Goal: Transaction & Acquisition: Purchase product/service

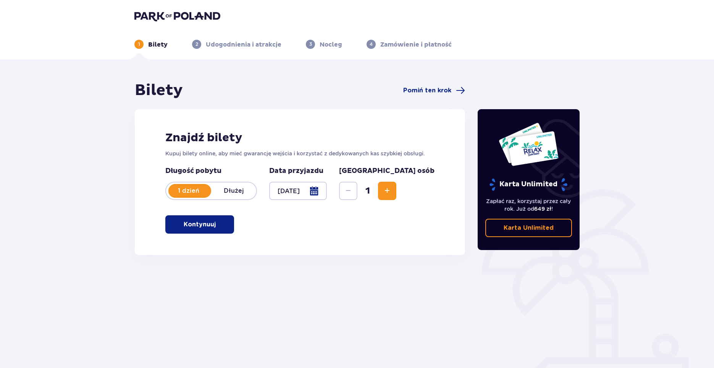
click at [396, 194] on button "Increase" at bounding box center [387, 191] width 18 height 18
click at [221, 227] on span "button" at bounding box center [217, 224] width 9 height 9
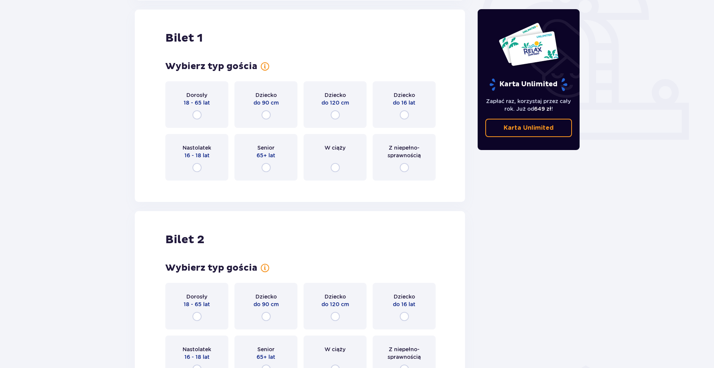
scroll to position [255, 0]
click at [195, 116] on input "radio" at bounding box center [196, 114] width 9 height 9
radio input "true"
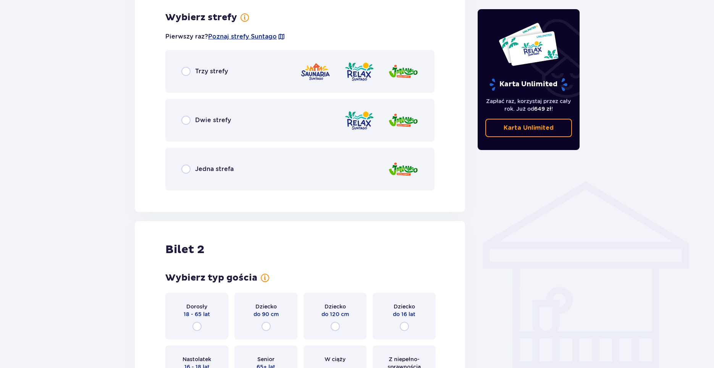
scroll to position [441, 0]
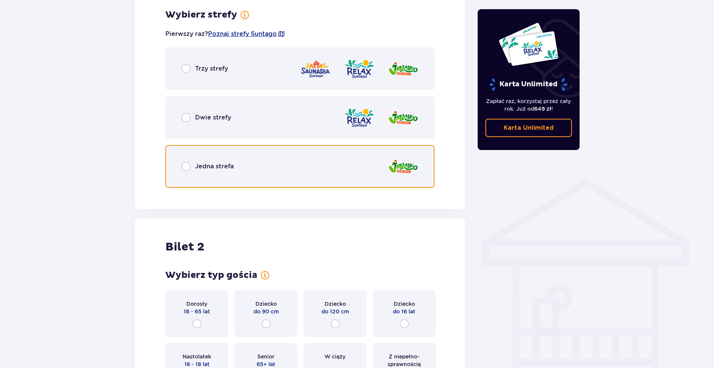
click at [187, 167] on input "radio" at bounding box center [185, 166] width 9 height 9
radio input "true"
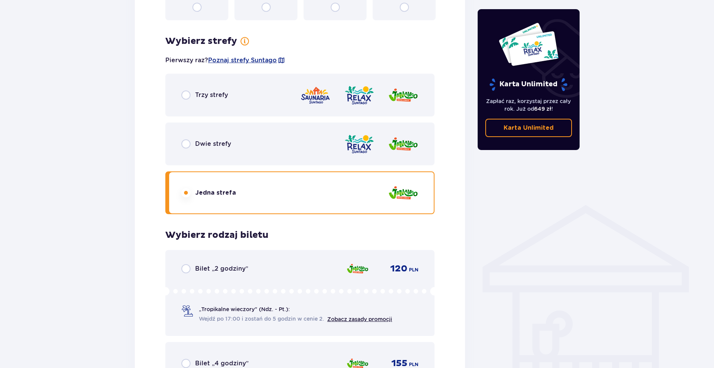
scroll to position [368, 0]
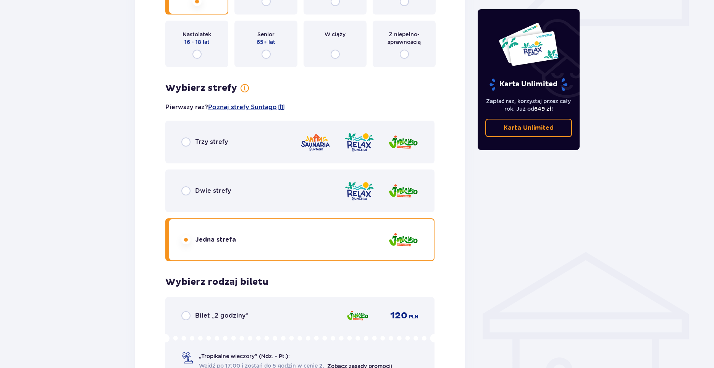
click at [198, 189] on p "Dwie strefy" at bounding box center [213, 191] width 36 height 8
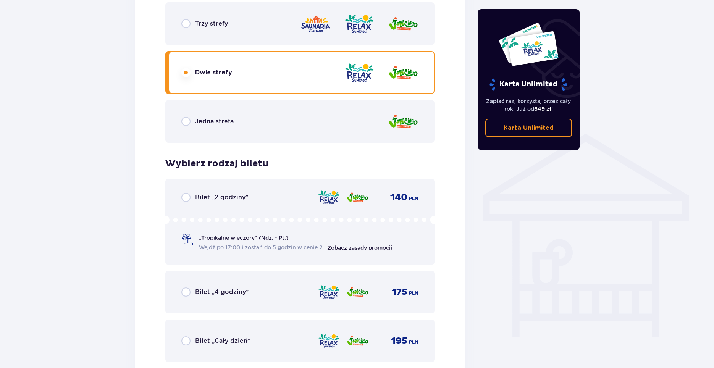
scroll to position [482, 0]
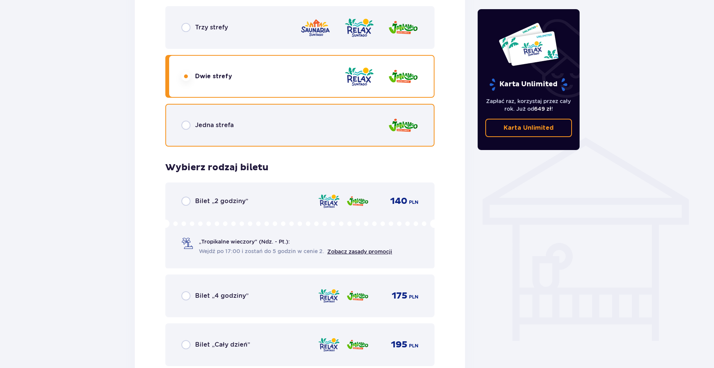
click at [187, 125] on input "radio" at bounding box center [185, 125] width 9 height 9
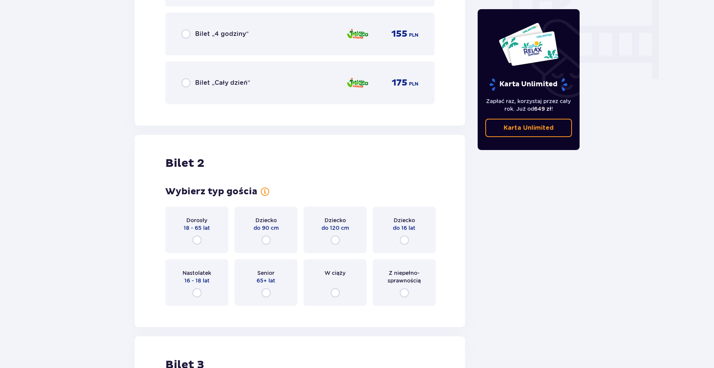
scroll to position [749, 0]
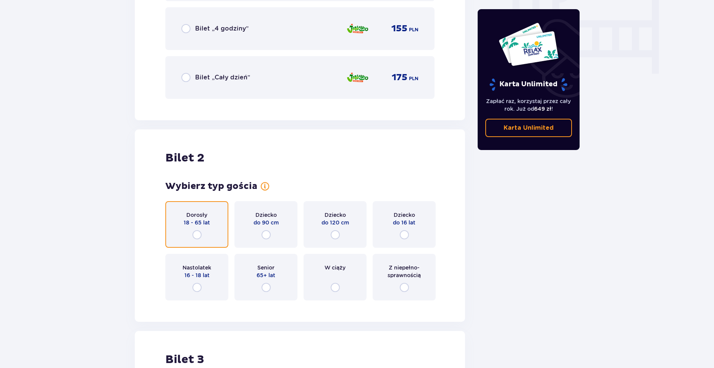
drag, startPoint x: 196, startPoint y: 234, endPoint x: 217, endPoint y: 226, distance: 22.5
click at [197, 234] on input "radio" at bounding box center [196, 234] width 9 height 9
radio input "true"
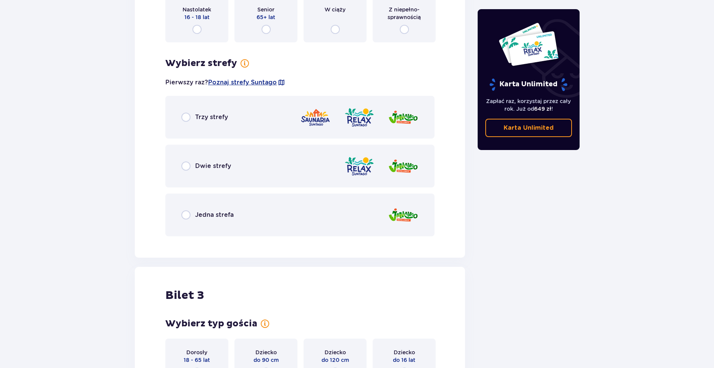
scroll to position [1018, 0]
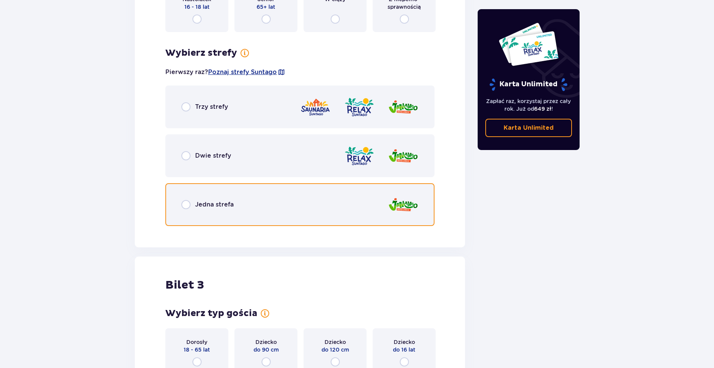
click at [185, 204] on input "radio" at bounding box center [185, 204] width 9 height 9
radio input "true"
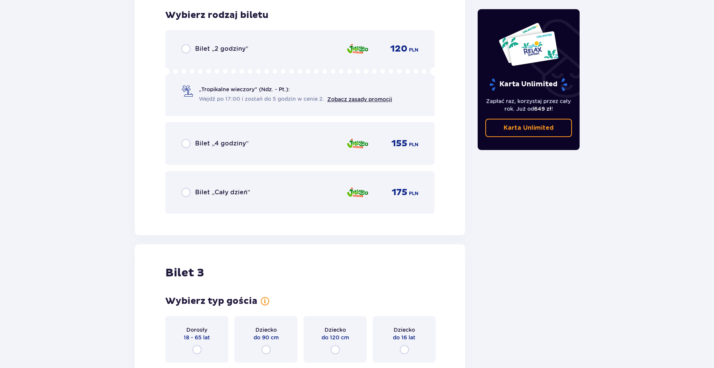
scroll to position [1250, 0]
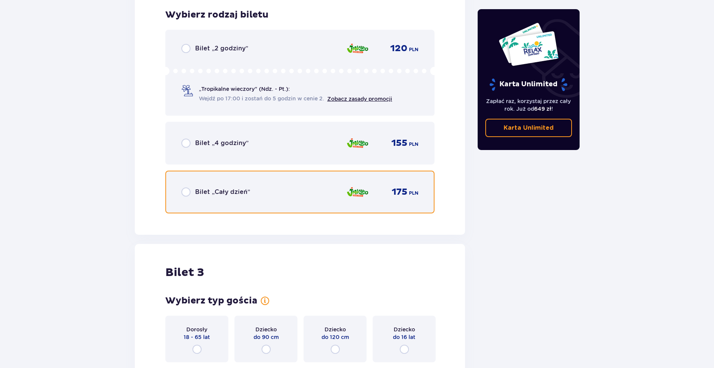
click at [184, 192] on input "radio" at bounding box center [185, 191] width 9 height 9
radio input "true"
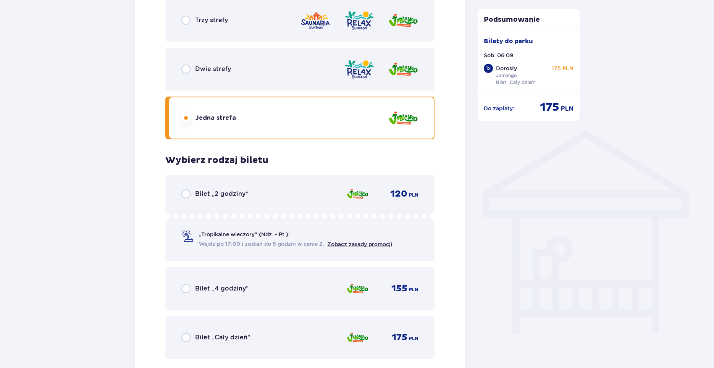
scroll to position [522, 0]
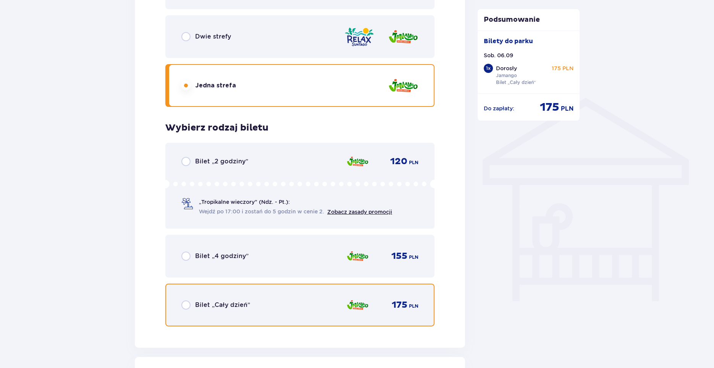
click at [187, 308] on input "radio" at bounding box center [185, 304] width 9 height 9
radio input "true"
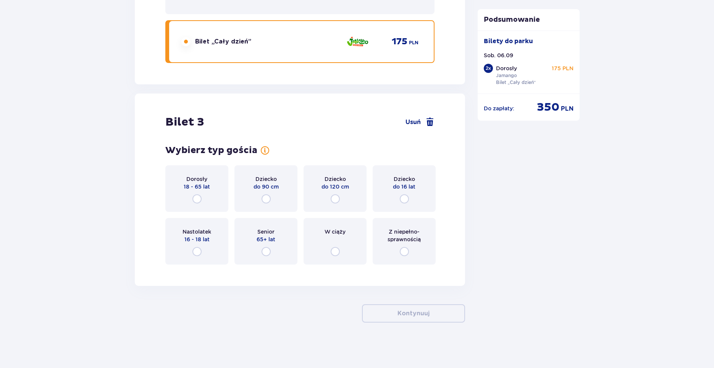
scroll to position [1401, 0]
click at [406, 201] on input "radio" at bounding box center [404, 198] width 9 height 9
radio input "true"
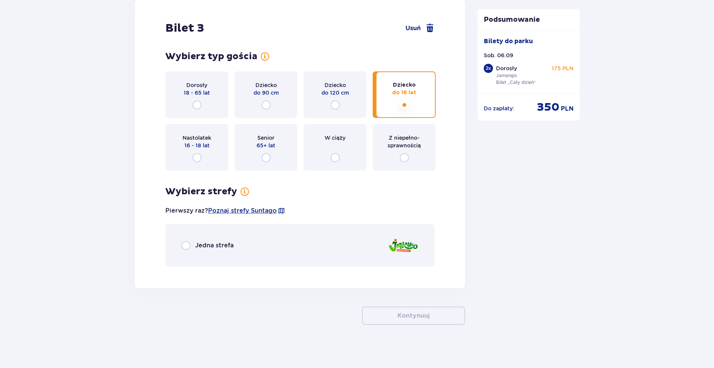
scroll to position [1497, 0]
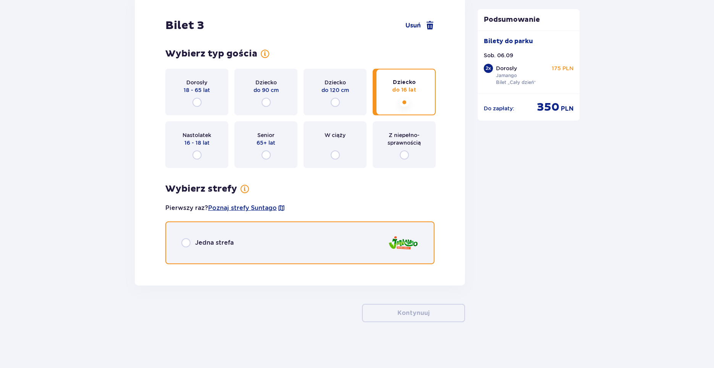
click at [187, 243] on input "radio" at bounding box center [185, 242] width 9 height 9
radio input "true"
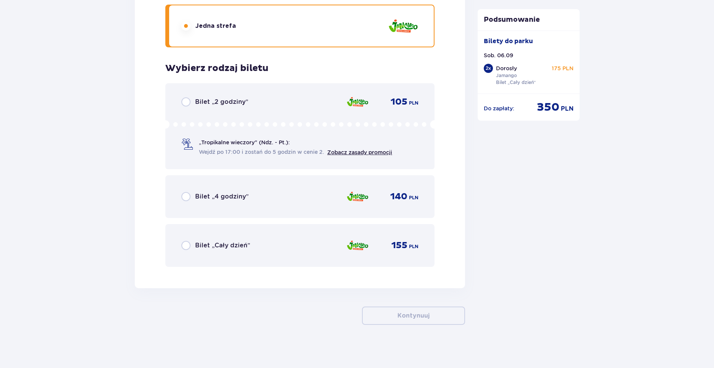
scroll to position [1716, 0]
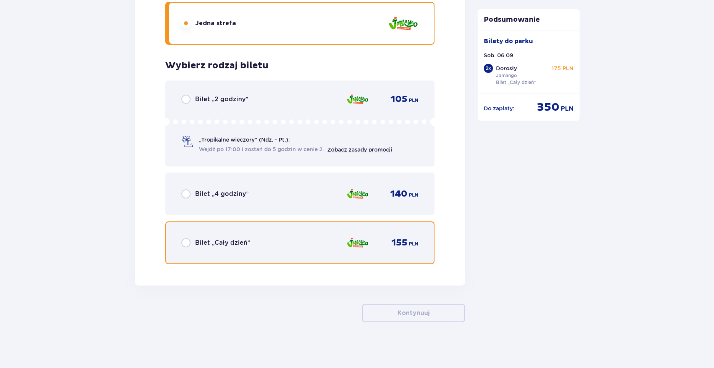
click at [187, 243] on input "radio" at bounding box center [185, 242] width 9 height 9
radio input "true"
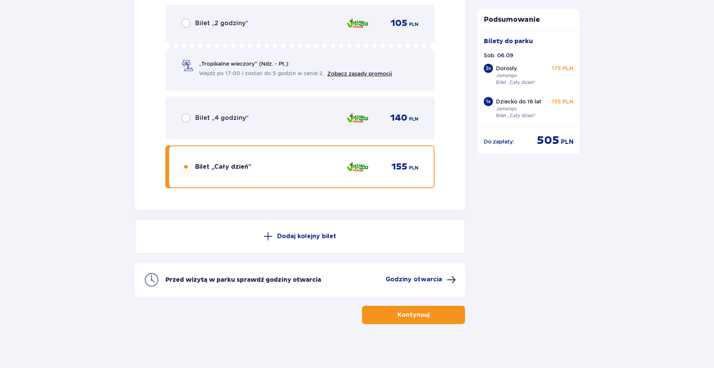
scroll to position [1794, 0]
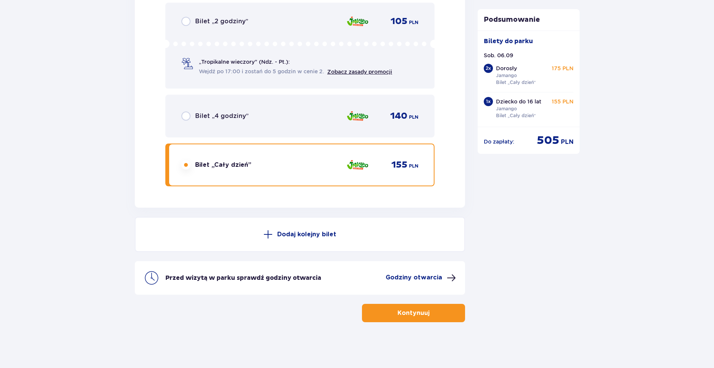
click at [419, 311] on p "Kontynuuj" at bounding box center [413, 313] width 32 height 8
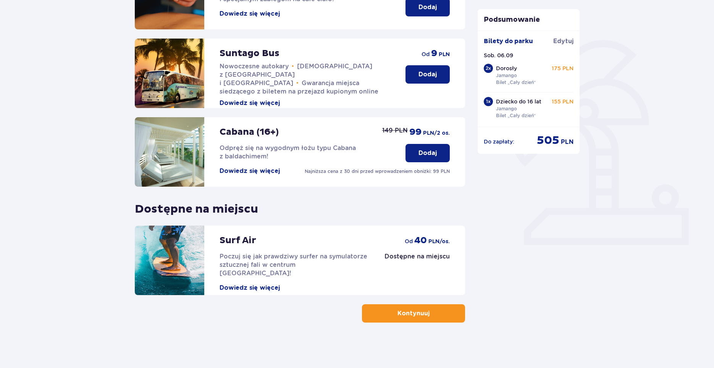
scroll to position [150, 0]
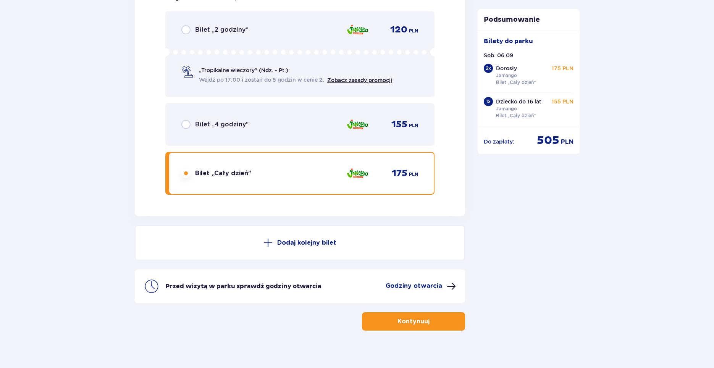
scroll to position [1794, 0]
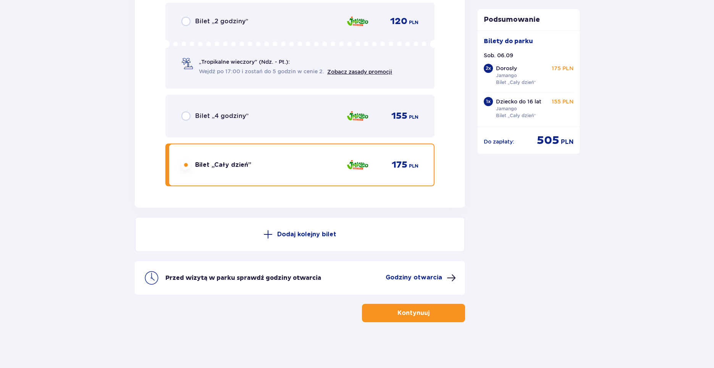
click at [399, 311] on p "Kontynuuj" at bounding box center [413, 313] width 32 height 8
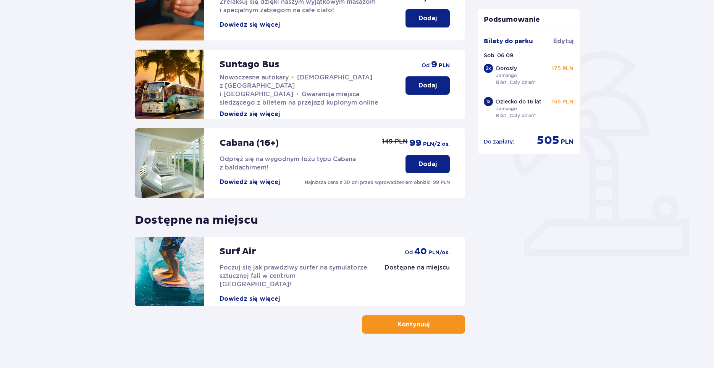
scroll to position [150, 0]
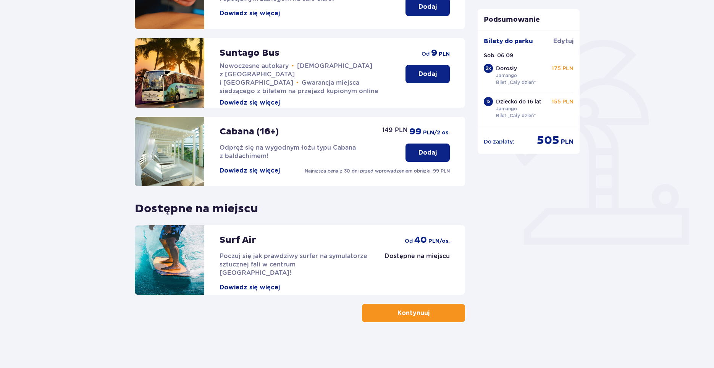
click at [241, 283] on button "Dowiedz się więcej" at bounding box center [249, 287] width 60 height 8
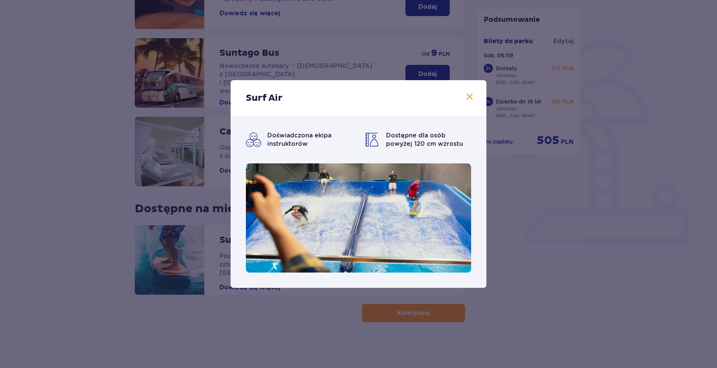
click at [468, 98] on span at bounding box center [469, 96] width 9 height 9
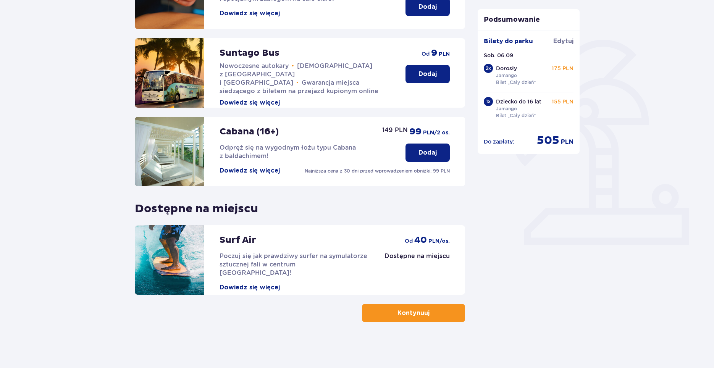
click at [413, 313] on p "Kontynuuj" at bounding box center [413, 313] width 32 height 8
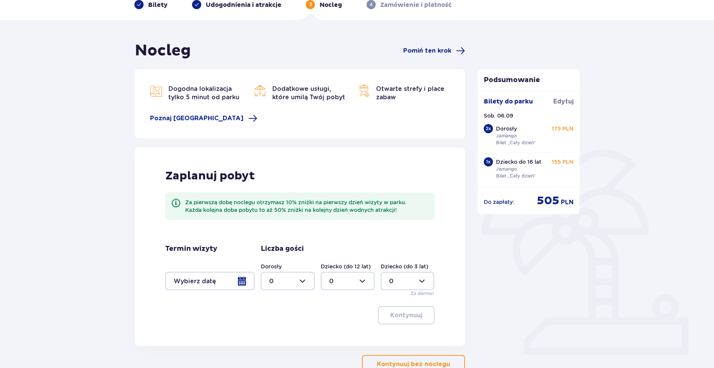
scroll to position [91, 0]
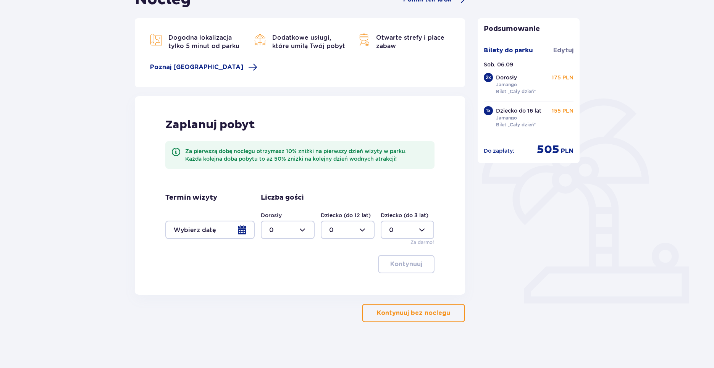
click at [410, 315] on p "Kontynuuj bez noclegu" at bounding box center [413, 313] width 73 height 8
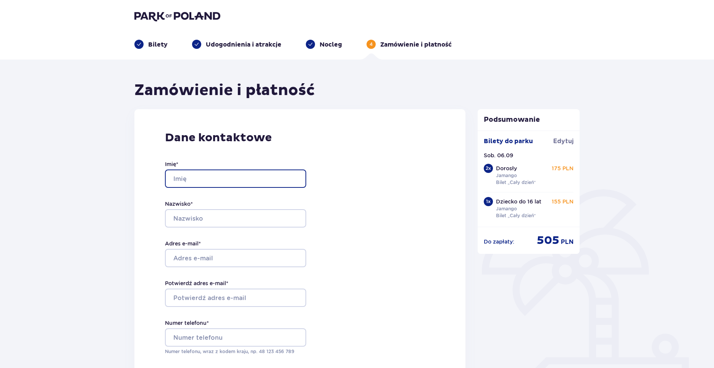
click at [208, 178] on input "Imię *" at bounding box center [235, 178] width 141 height 18
type input "Jagoda"
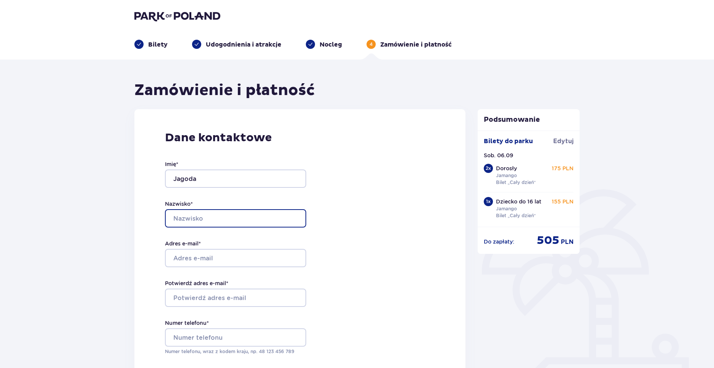
click at [190, 216] on input "Nazwisko *" at bounding box center [235, 218] width 141 height 18
type input "Lenarczyk"
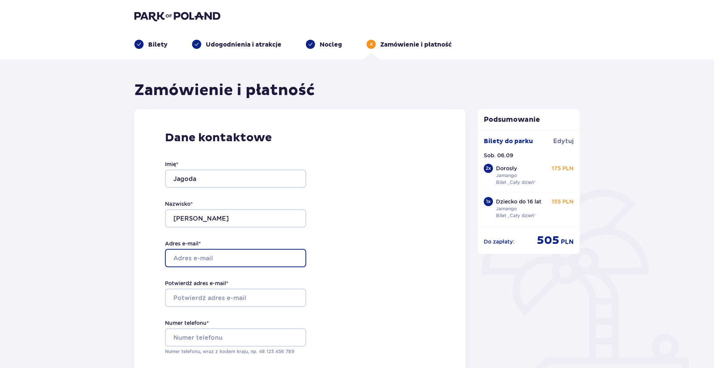
click at [206, 256] on input "Adres e-mail *" at bounding box center [235, 258] width 141 height 18
type input "jagoda_lenarczyk@poczta.onet.pl"
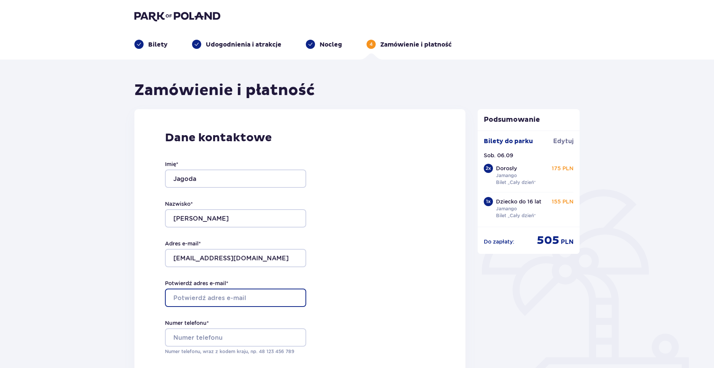
click at [206, 297] on input "Potwierdź adres e-mail *" at bounding box center [235, 297] width 141 height 18
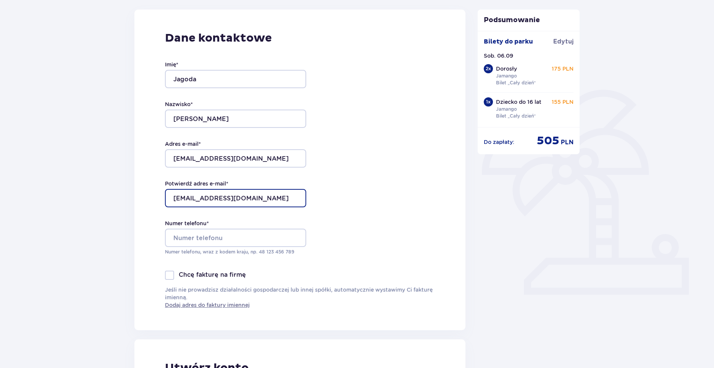
scroll to position [114, 0]
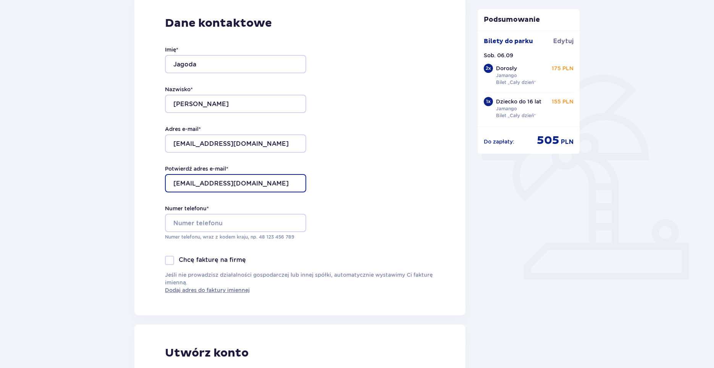
type input "jagoda_lenarczyk@poczta.onet.pl"
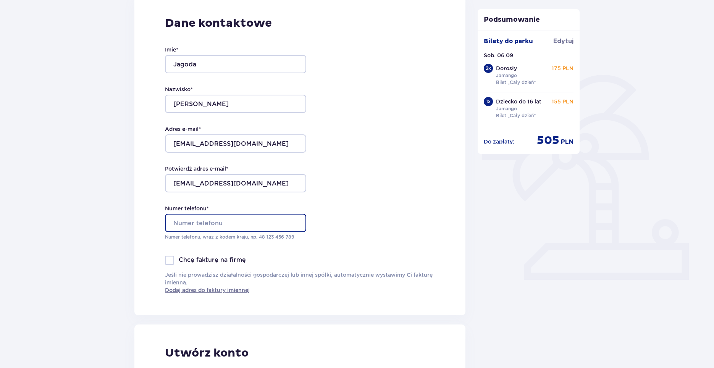
click at [210, 224] on input "Numer telefonu *" at bounding box center [235, 223] width 141 height 18
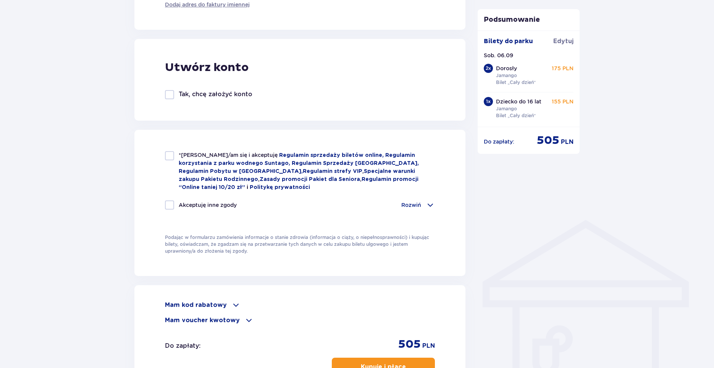
scroll to position [420, 0]
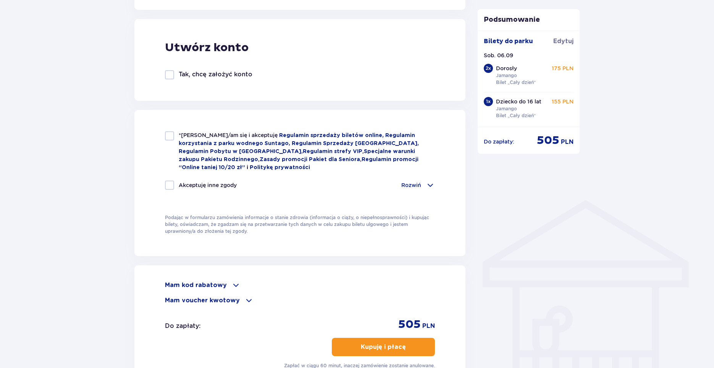
type input "501017161"
click at [171, 136] on div at bounding box center [169, 135] width 9 height 9
checkbox input "true"
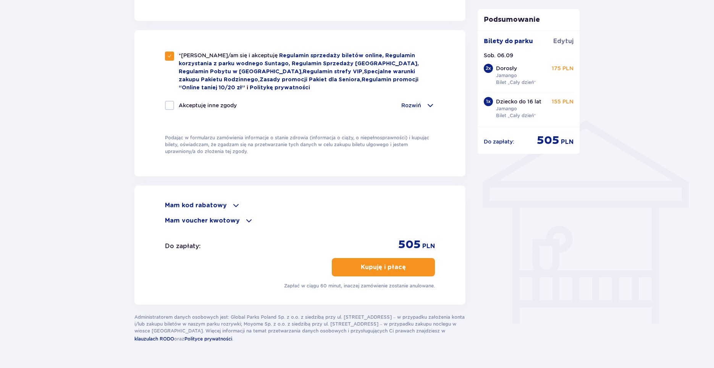
scroll to position [518, 0]
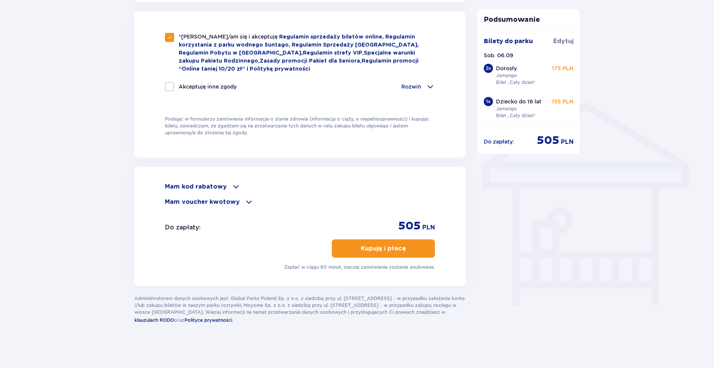
click at [234, 185] on span at bounding box center [235, 186] width 9 height 9
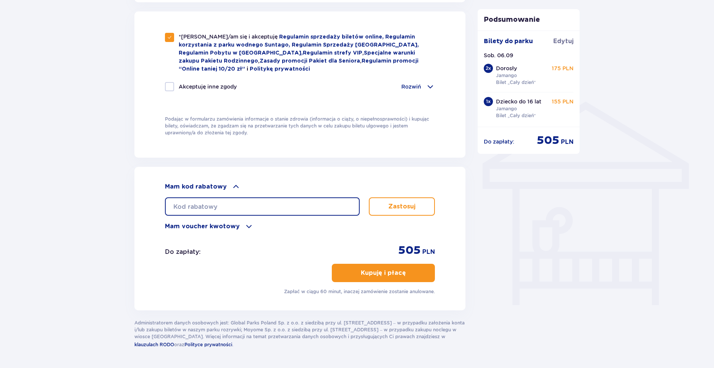
click at [219, 204] on input "text" at bounding box center [262, 206] width 195 height 18
type input "student30"
click at [399, 210] on button "Zastosuj" at bounding box center [402, 206] width 66 height 18
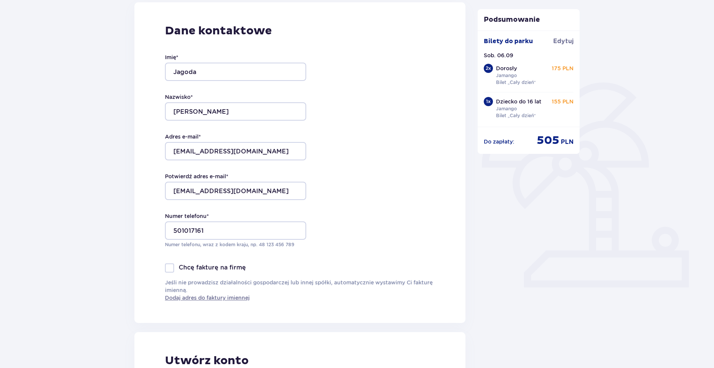
scroll to position [0, 0]
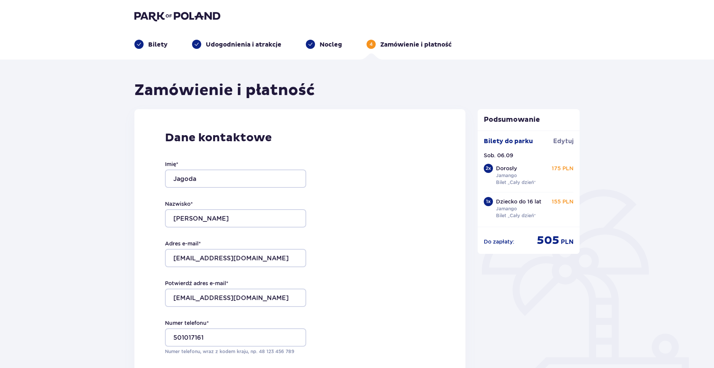
click at [147, 44] on div "Bilety" at bounding box center [150, 44] width 33 height 9
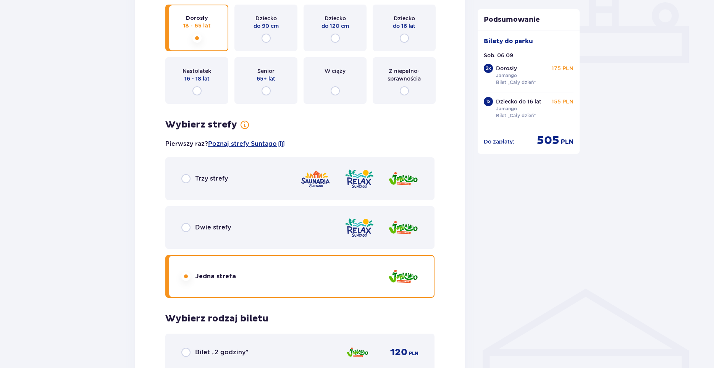
scroll to position [382, 0]
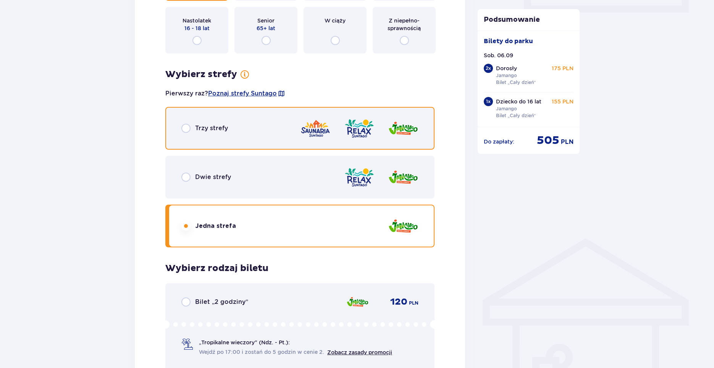
click at [183, 128] on input "radio" at bounding box center [185, 128] width 9 height 9
radio input "true"
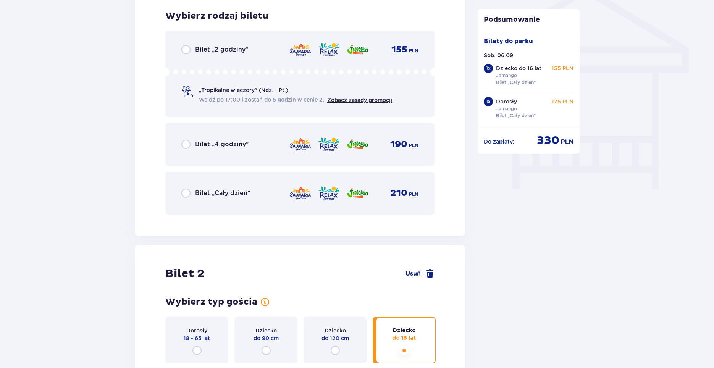
scroll to position [635, 0]
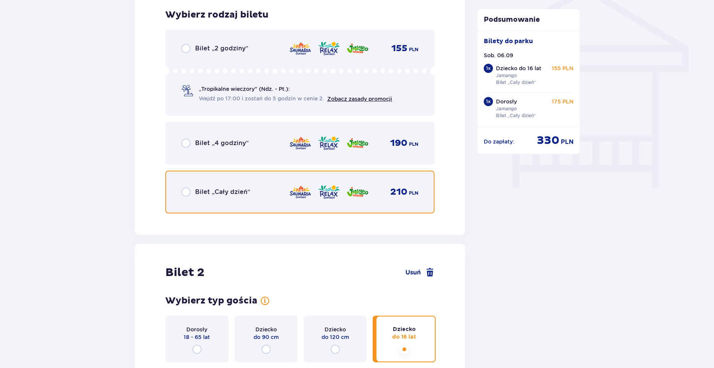
click at [184, 192] on input "radio" at bounding box center [185, 191] width 9 height 9
radio input "true"
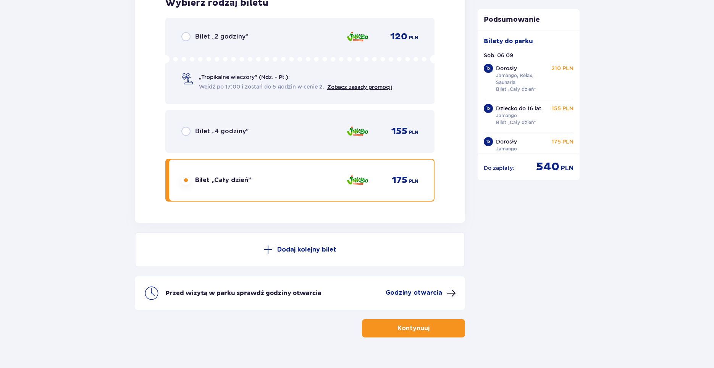
scroll to position [1794, 0]
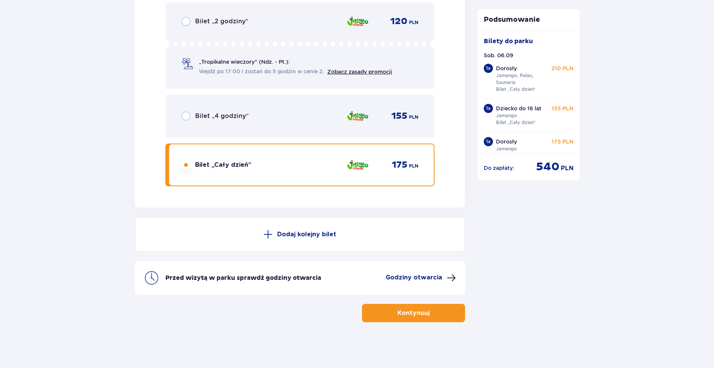
click at [387, 312] on button "Kontynuuj" at bounding box center [413, 313] width 103 height 18
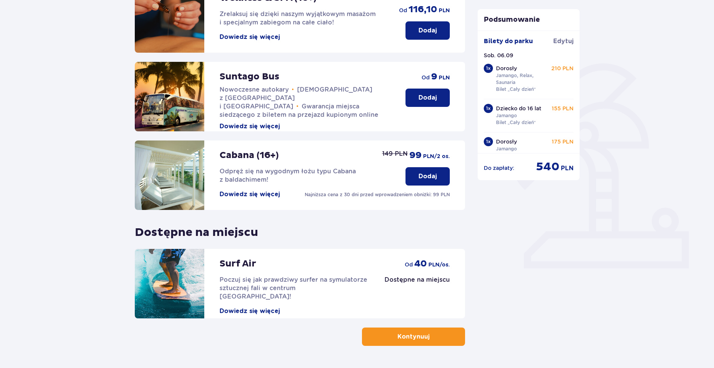
scroll to position [150, 0]
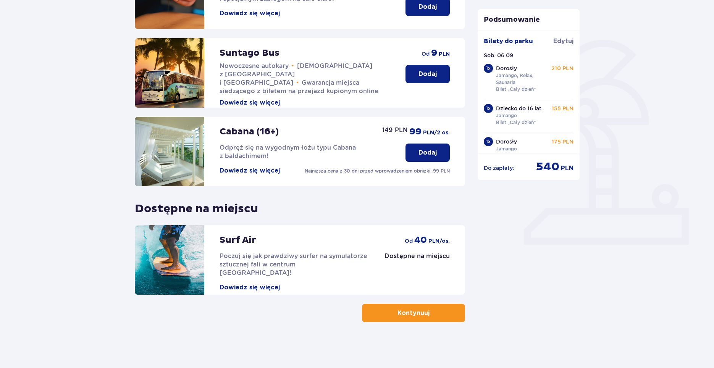
click at [389, 310] on button "Kontynuuj" at bounding box center [413, 313] width 103 height 18
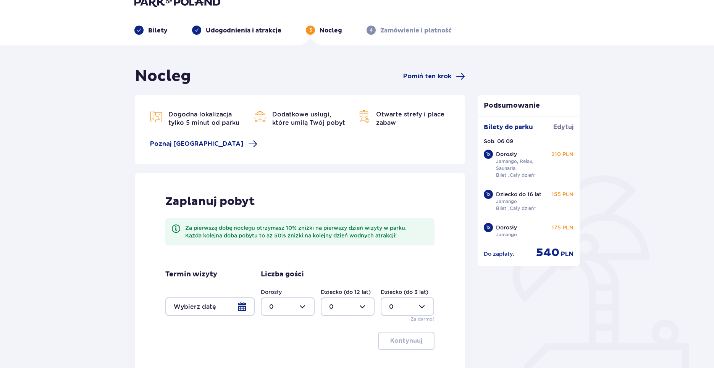
scroll to position [91, 0]
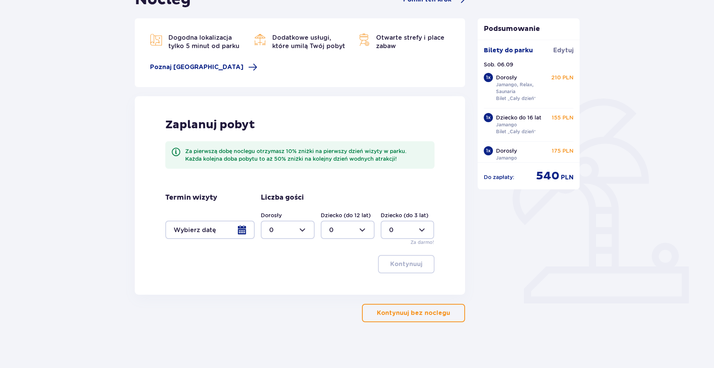
click at [385, 308] on button "Kontynuuj bez noclegu" at bounding box center [413, 313] width 103 height 18
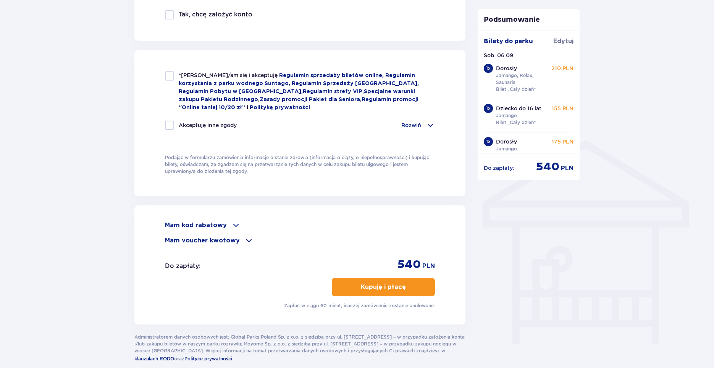
scroll to position [404, 0]
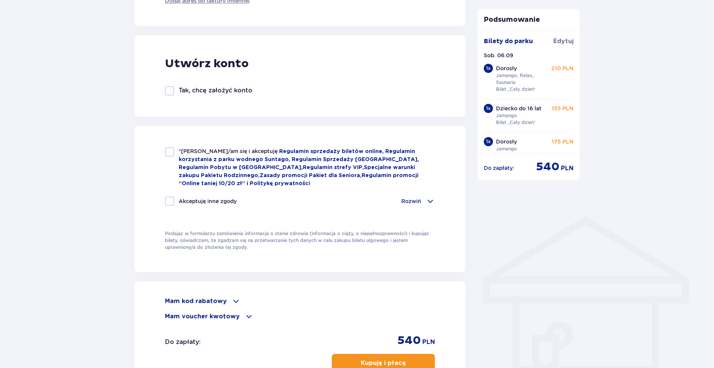
click at [220, 297] on p "Mam kod rabatowy" at bounding box center [196, 301] width 62 height 8
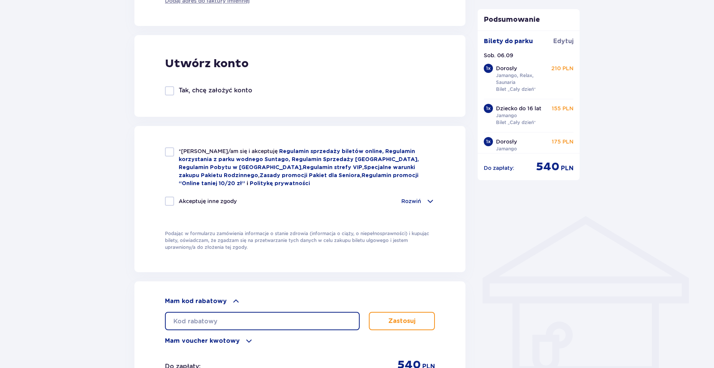
click at [235, 314] on input "text" at bounding box center [262, 321] width 195 height 18
type input "student30"
click at [387, 319] on button "Zastosuj" at bounding box center [402, 321] width 66 height 18
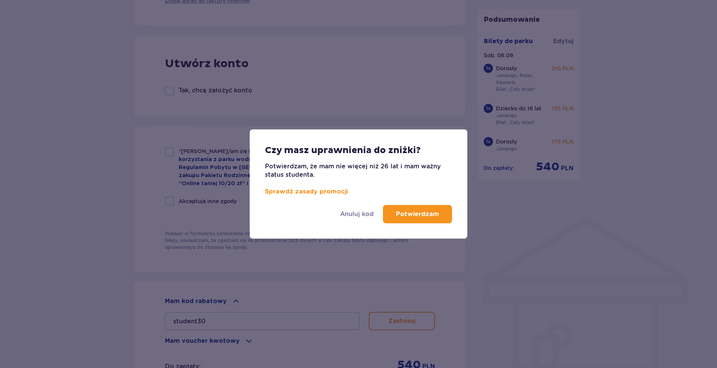
click at [404, 217] on p "Potwierdzam" at bounding box center [417, 214] width 43 height 8
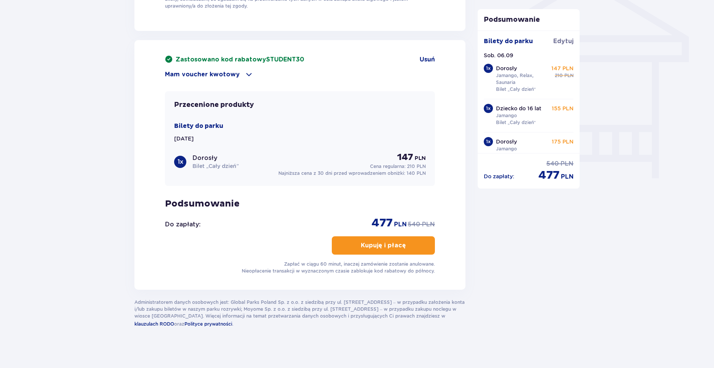
scroll to position [649, 0]
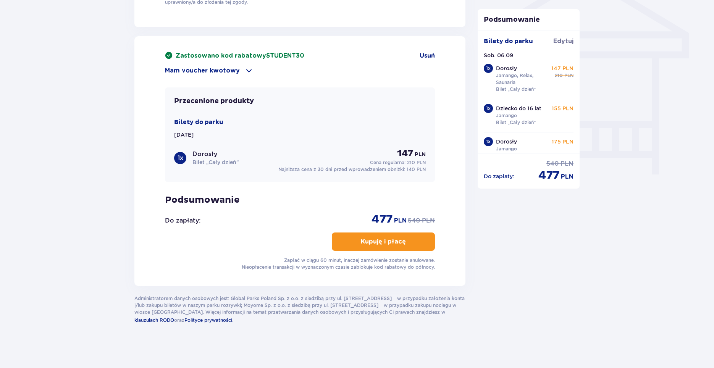
click at [373, 242] on p "Kupuję i płacę" at bounding box center [383, 241] width 45 height 8
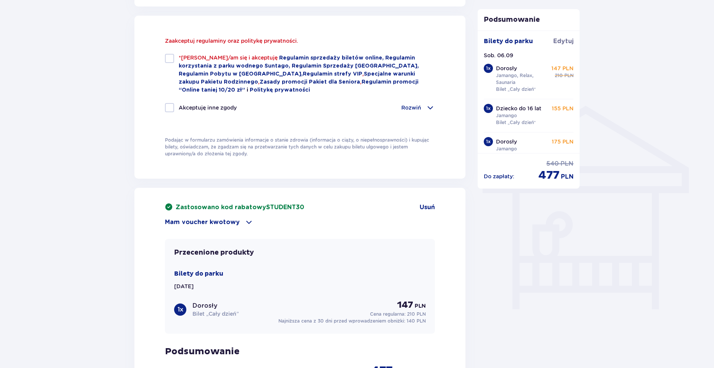
scroll to position [513, 0]
click at [168, 59] on div at bounding box center [169, 59] width 9 height 9
checkbox input "true"
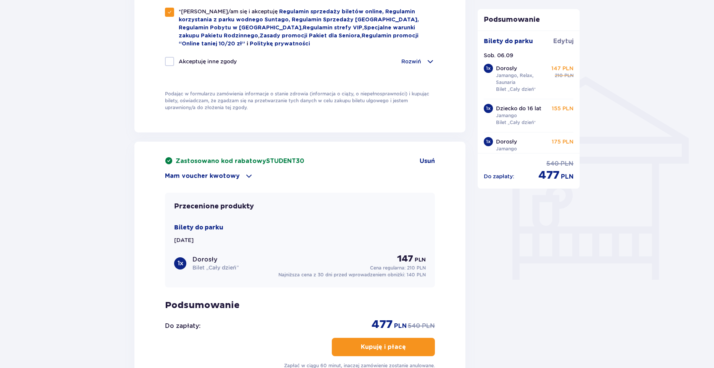
scroll to position [649, 0]
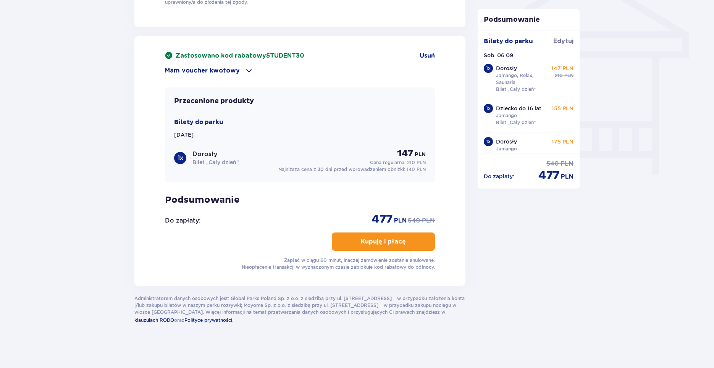
click at [361, 237] on p "Kupuję i płacę" at bounding box center [383, 241] width 45 height 8
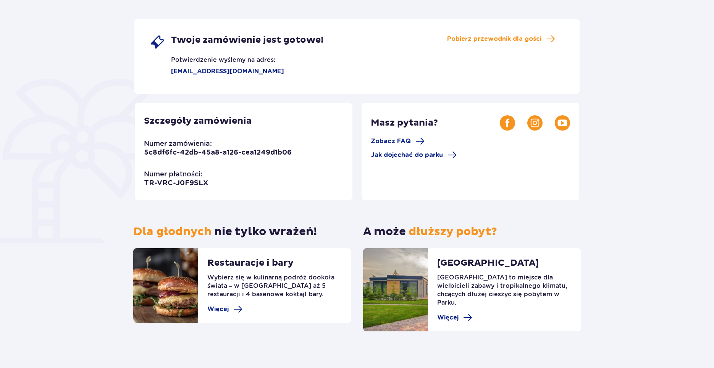
scroll to position [126, 0]
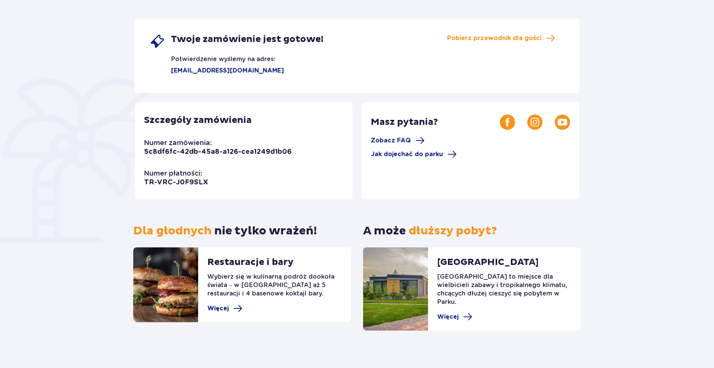
click at [218, 308] on span "Więcej" at bounding box center [217, 308] width 21 height 8
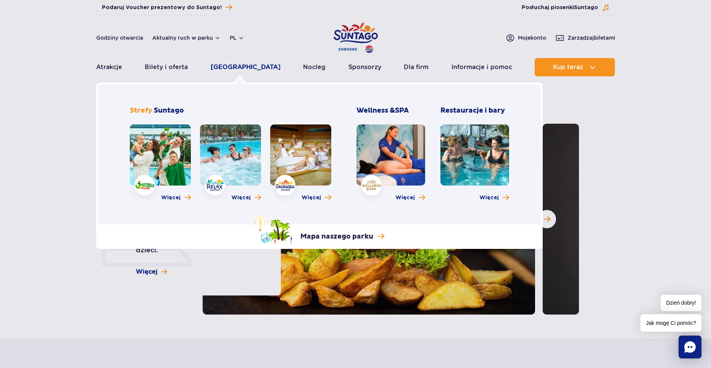
click at [234, 69] on link "[GEOGRAPHIC_DATA]" at bounding box center [246, 67] width 70 height 18
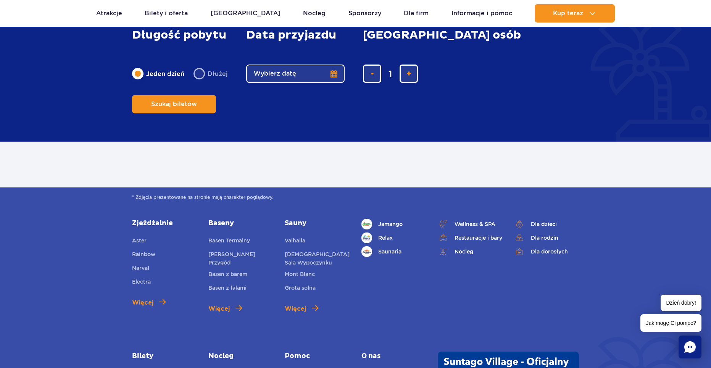
scroll to position [382, 0]
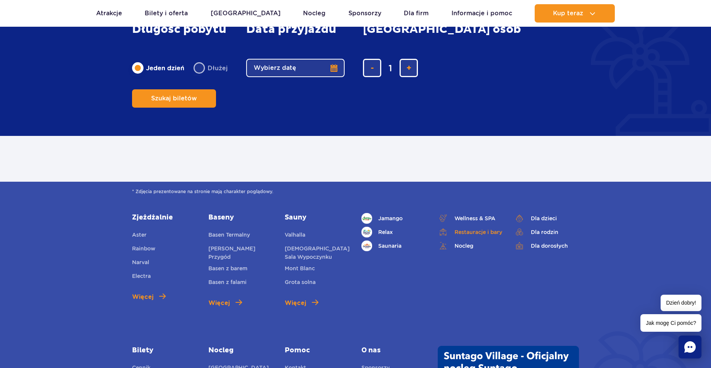
click at [467, 234] on link "Restauracje i bary" at bounding box center [470, 232] width 65 height 11
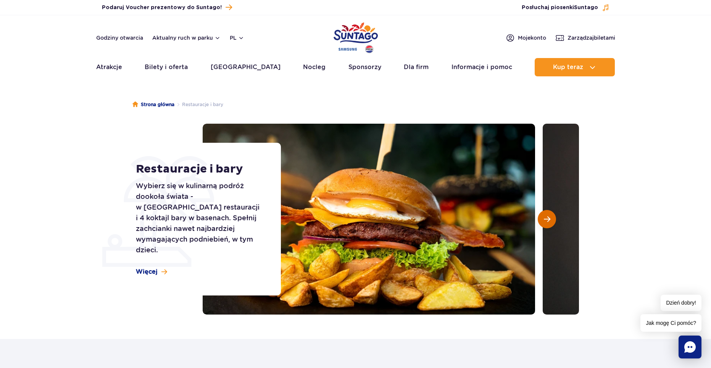
click at [547, 219] on span "Następny slajd" at bounding box center [547, 219] width 6 height 7
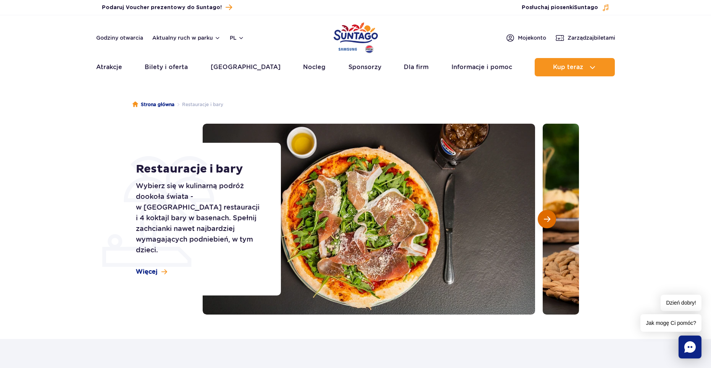
click at [547, 219] on span "Następny slajd" at bounding box center [547, 219] width 6 height 7
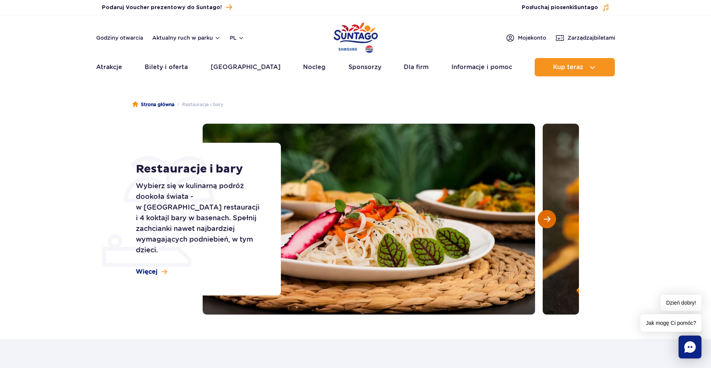
click at [547, 219] on span "Następny slajd" at bounding box center [547, 219] width 6 height 7
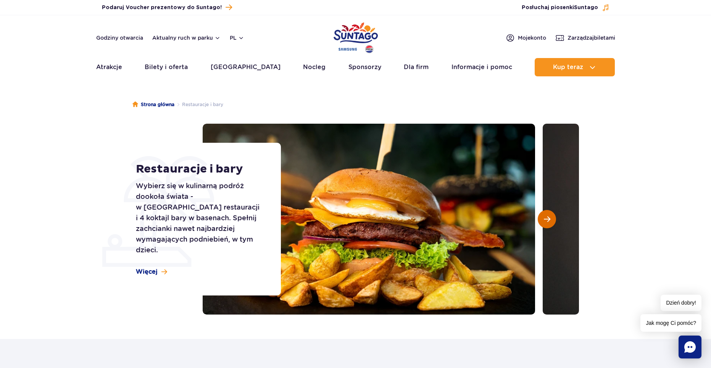
click at [547, 219] on span "Następny slajd" at bounding box center [547, 219] width 6 height 7
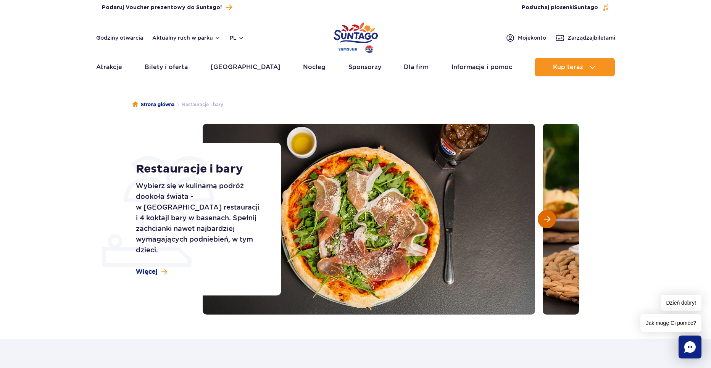
click at [547, 219] on span "Następny slajd" at bounding box center [547, 219] width 6 height 7
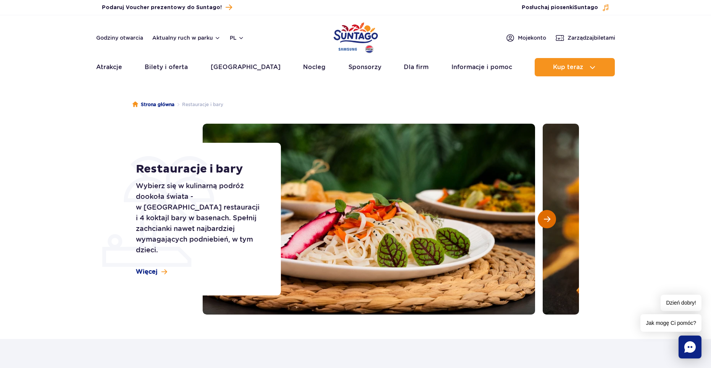
click at [547, 219] on span "Następny slajd" at bounding box center [547, 219] width 6 height 7
